Goal: Task Accomplishment & Management: Use online tool/utility

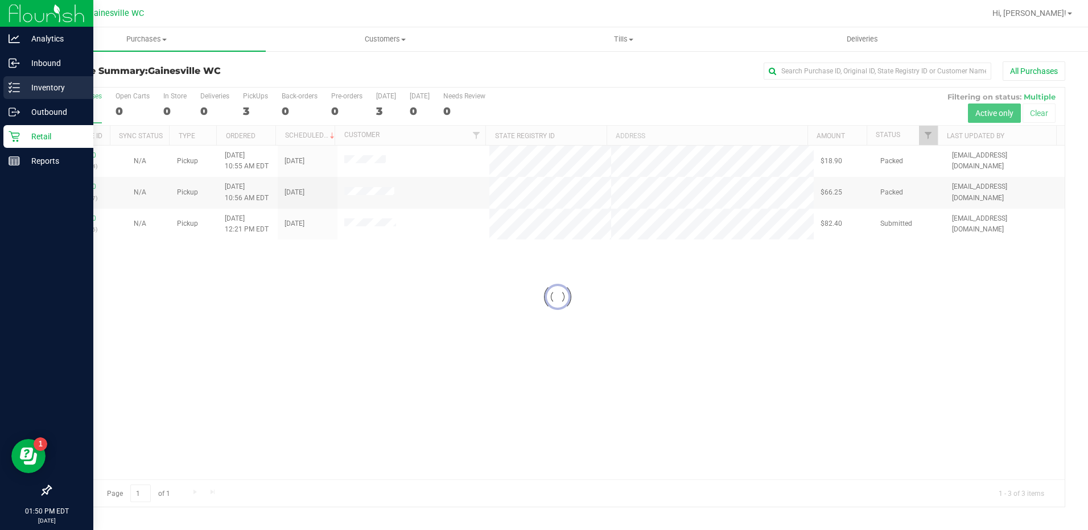
click at [24, 89] on p "Inventory" at bounding box center [54, 88] width 68 height 14
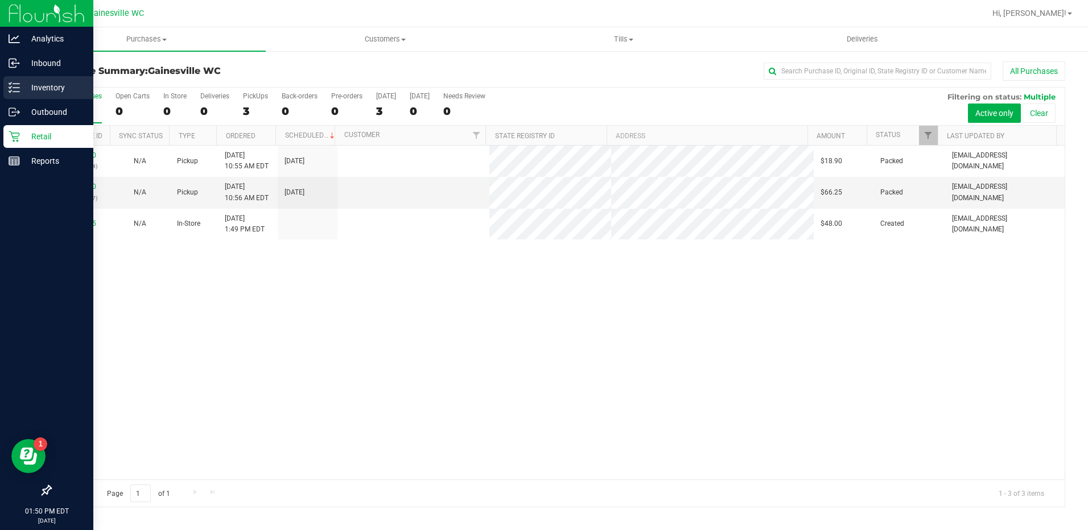
click at [35, 89] on p "Inventory" at bounding box center [54, 88] width 68 height 14
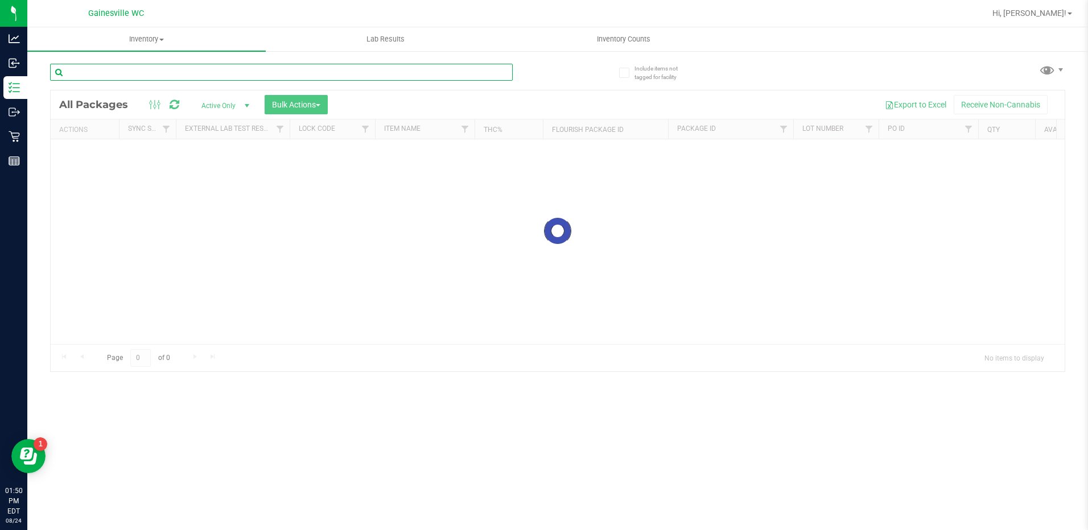
click at [168, 73] on input "text" at bounding box center [281, 72] width 463 height 17
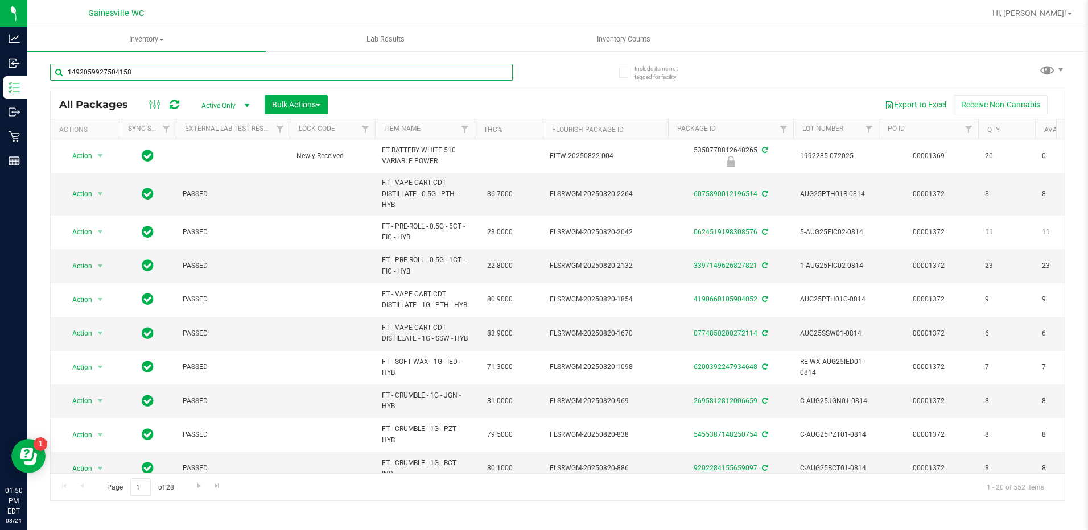
type input "1492059927504158"
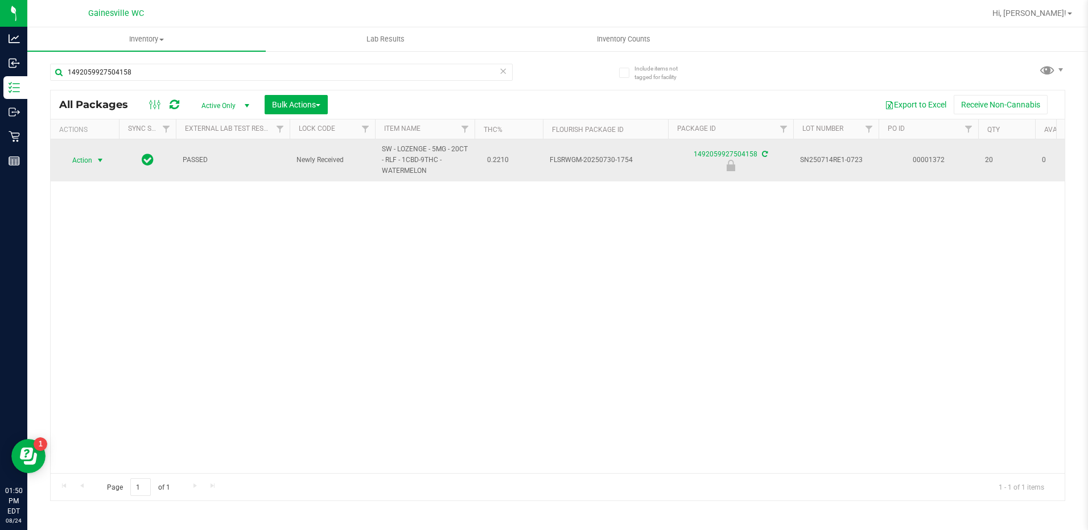
click at [97, 164] on span "select" at bounding box center [100, 160] width 9 height 9
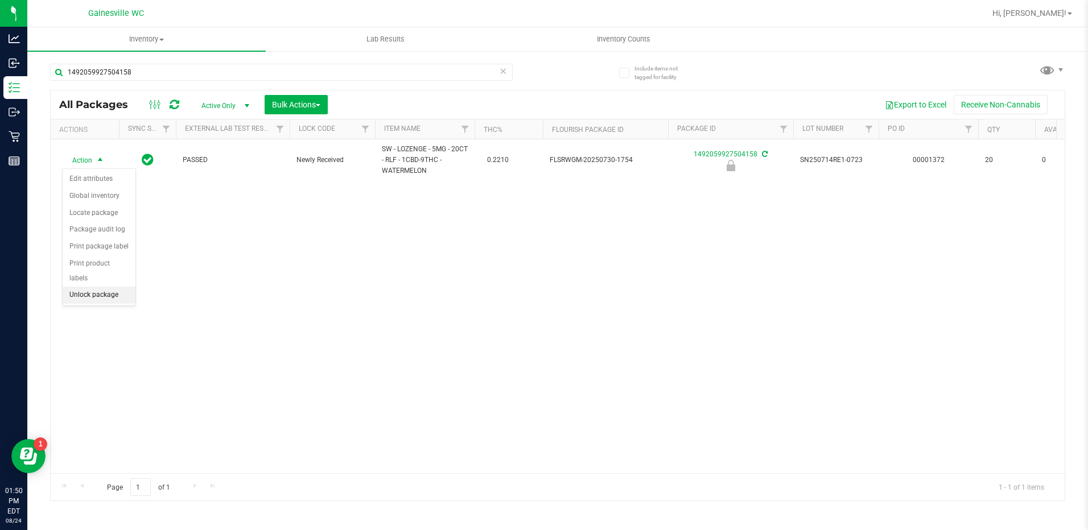
click at [94, 287] on li "Unlock package" at bounding box center [99, 295] width 73 height 17
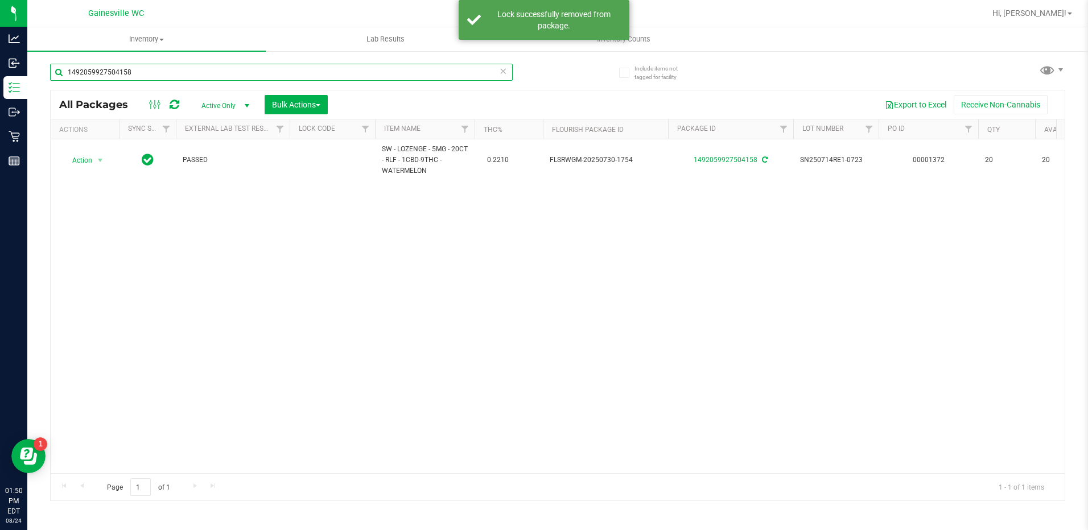
drag, startPoint x: 213, startPoint y: 76, endPoint x: 34, endPoint y: 81, distance: 178.7
click at [34, 81] on div "Include items not tagged for facility 1492059927504158 All Packages Active Only…" at bounding box center [557, 223] width 1061 height 347
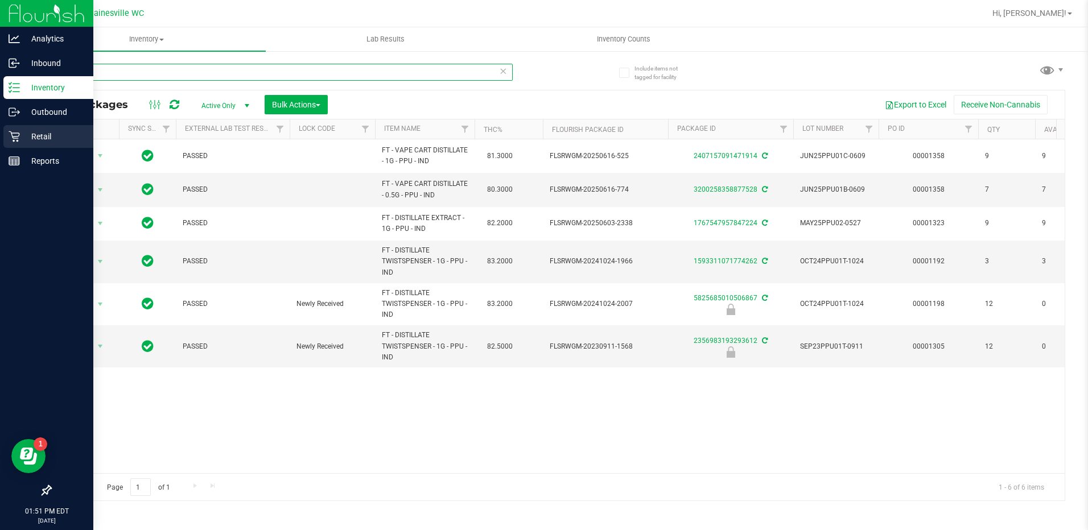
type input "ppu"
click at [18, 135] on icon at bounding box center [14, 136] width 11 height 11
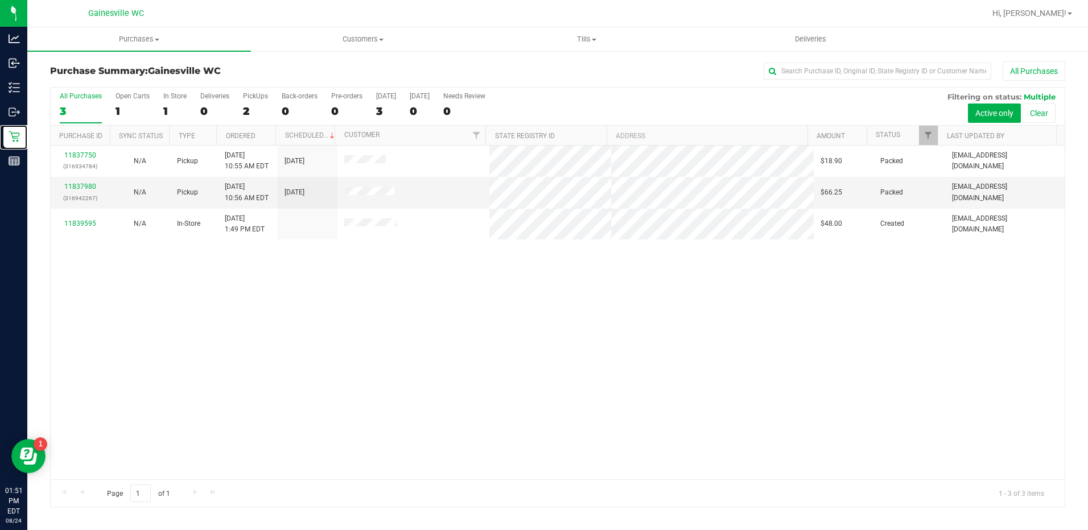
click at [0, 125] on link "Retail" at bounding box center [13, 137] width 27 height 24
